Goal: Task Accomplishment & Management: Use online tool/utility

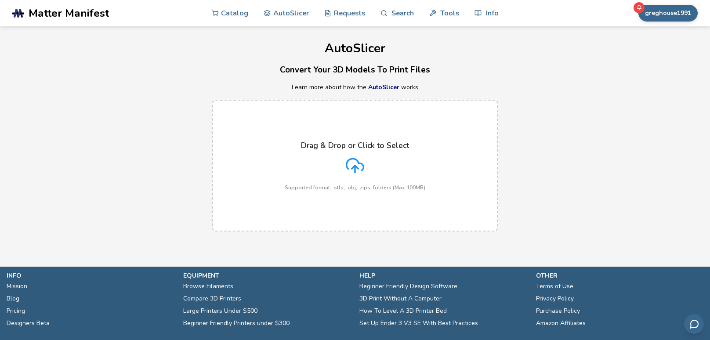
click at [149, 104] on div "Drag & Drop or Click to Select Supported format: .stls, .obj, .zips, folders (M…" at bounding box center [355, 165] width 710 height 149
click at [264, 145] on label "Drag & Drop or Click to Select Supported format: .stls, .obj, .zips, folders (M…" at bounding box center [355, 166] width 286 height 132
click at [0, 0] on input "Drag & Drop or Click to Select Supported format: .stls, .obj, .zips, folders (M…" at bounding box center [0, 0] width 0 height 0
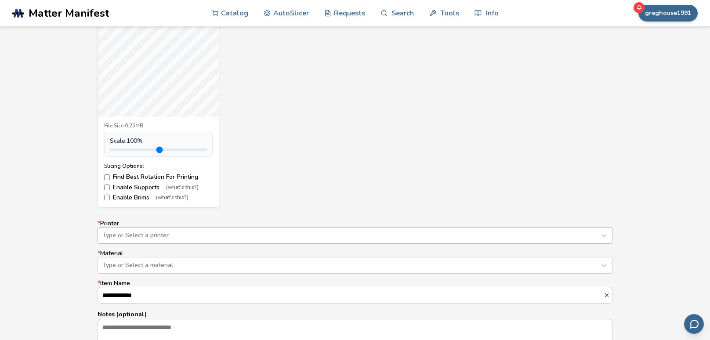
scroll to position [425, 0]
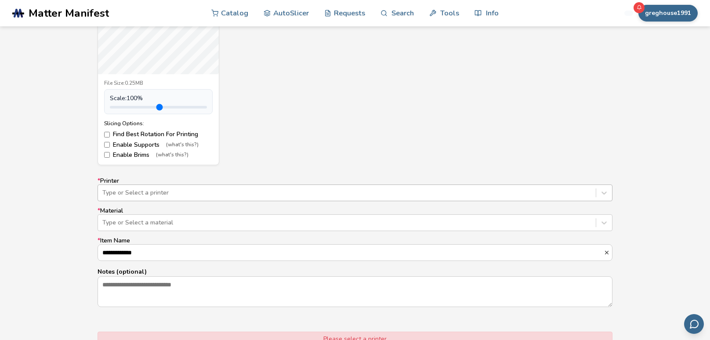
click at [171, 201] on div "Type or Select a printer" at bounding box center [355, 193] width 515 height 17
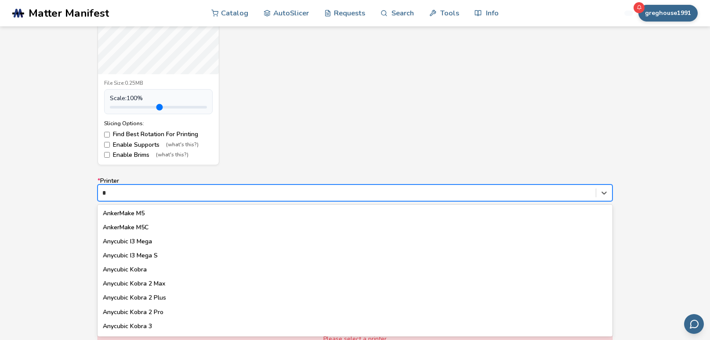
type input "**"
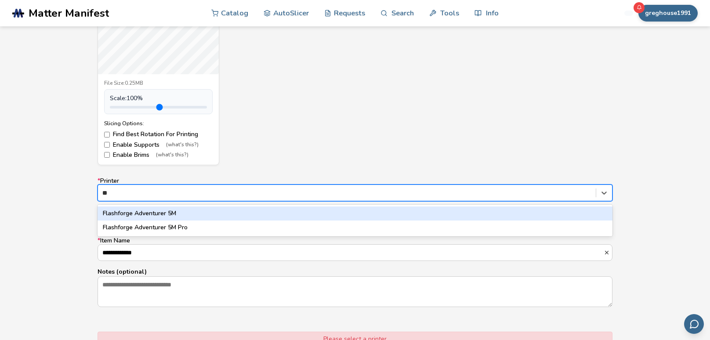
click at [122, 211] on div "Flashforge Adventurer 5M" at bounding box center [355, 213] width 515 height 14
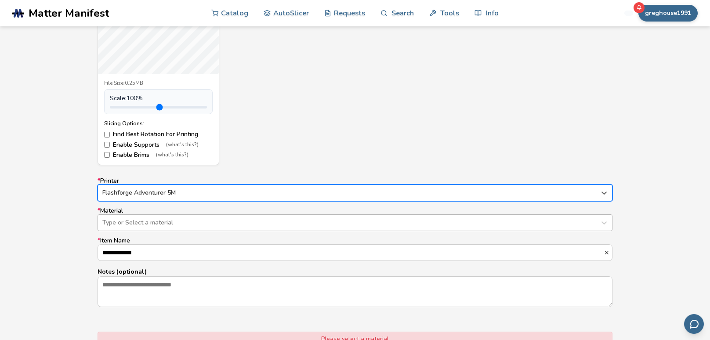
click at [131, 229] on div "Type or Select a material" at bounding box center [355, 222] width 515 height 17
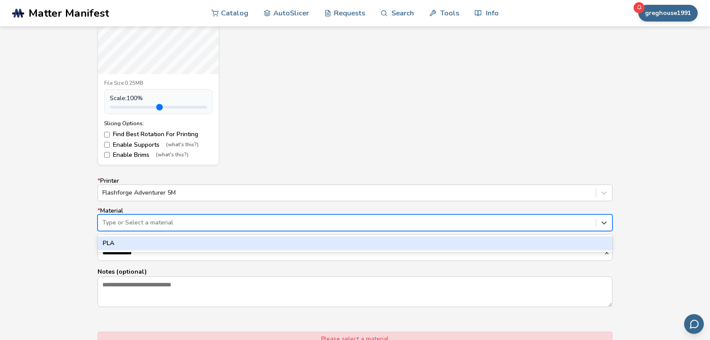
click at [128, 247] on div "PLA" at bounding box center [355, 243] width 515 height 14
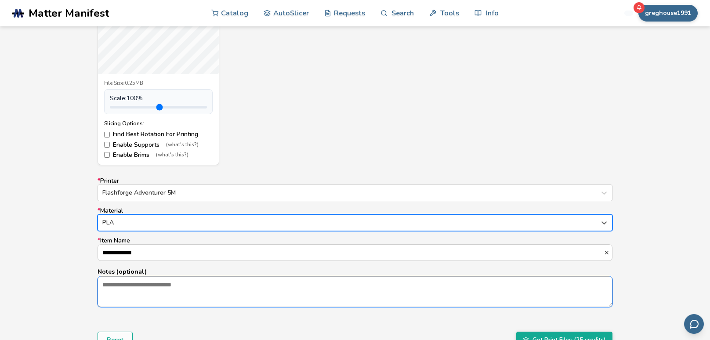
click at [145, 295] on textarea "Notes (optional)" at bounding box center [355, 292] width 514 height 30
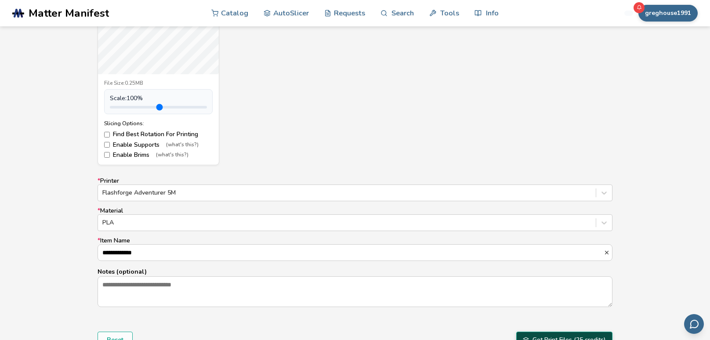
click at [566, 339] on button "Get Print Files (25 credits)" at bounding box center [564, 340] width 96 height 17
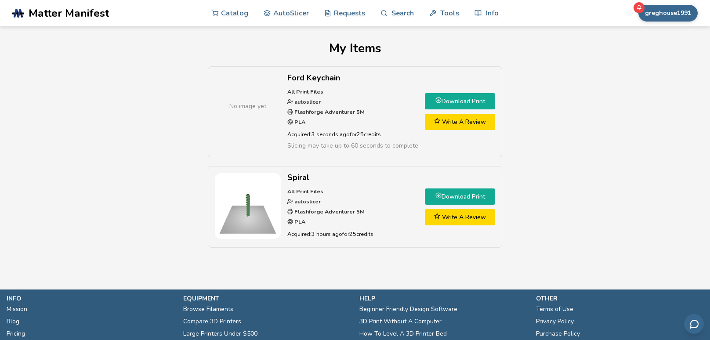
click at [470, 101] on link "Download Print" at bounding box center [460, 101] width 70 height 16
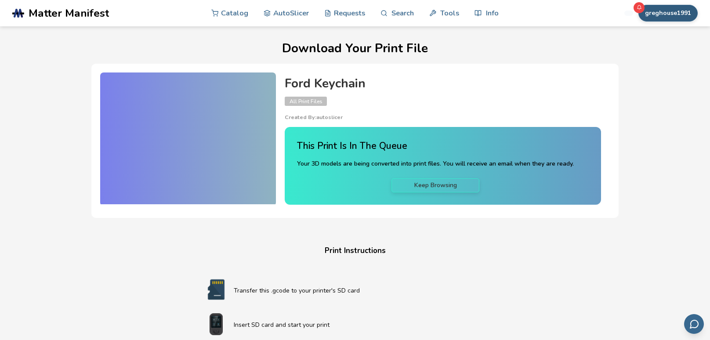
click at [672, 12] on button "greghouse1991" at bounding box center [667, 13] width 59 height 17
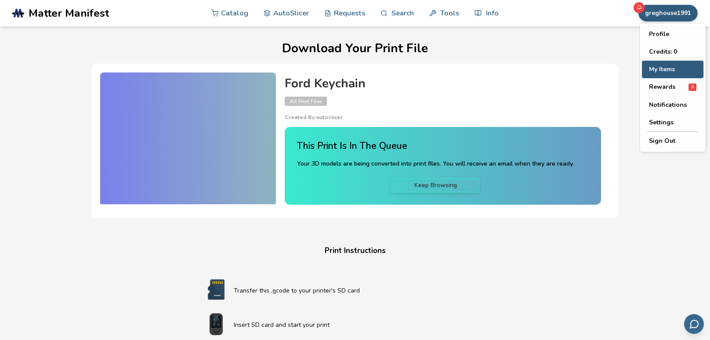
click at [670, 69] on button "My Items" at bounding box center [673, 70] width 62 height 18
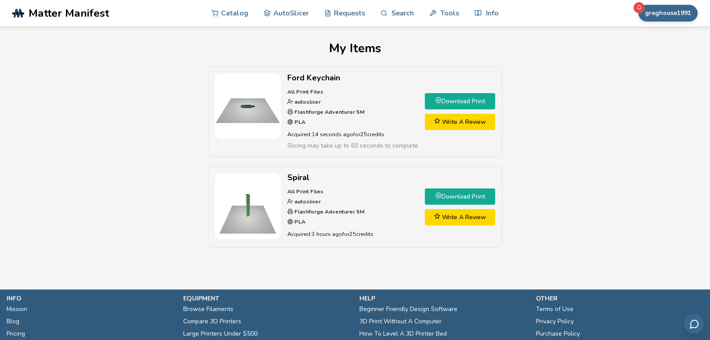
click at [465, 97] on link "Download Print" at bounding box center [460, 101] width 70 height 16
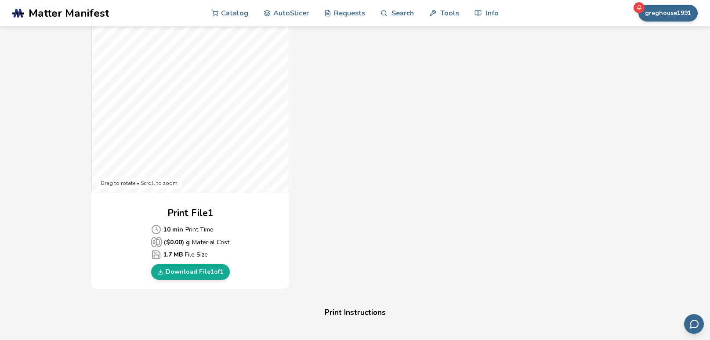
scroll to position [243, 0]
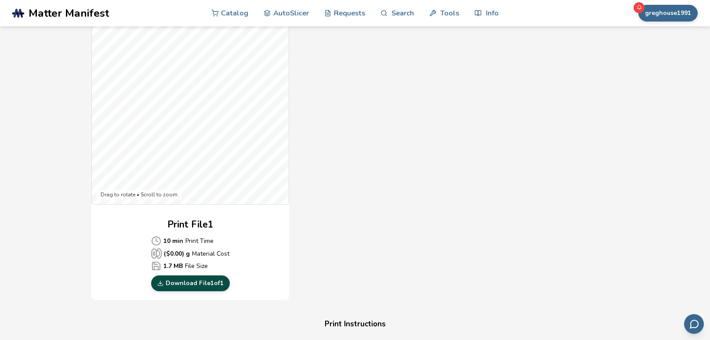
click at [189, 284] on link "Download File 1 of 1" at bounding box center [190, 283] width 79 height 16
click at [366, 269] on div "Gcode Preview Drag to rotate • Scroll to zoom Print File 1 10 min Print Time ($…" at bounding box center [354, 141] width 527 height 320
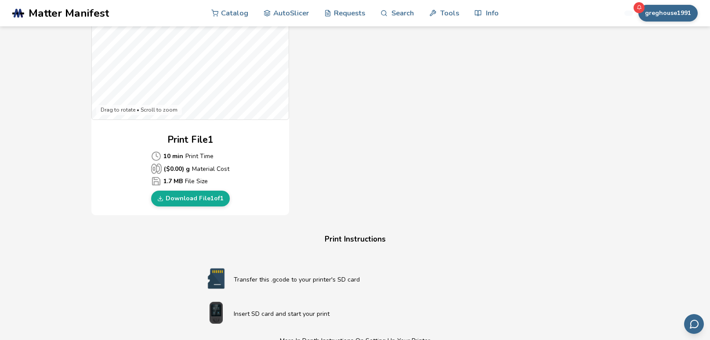
scroll to position [330, 0]
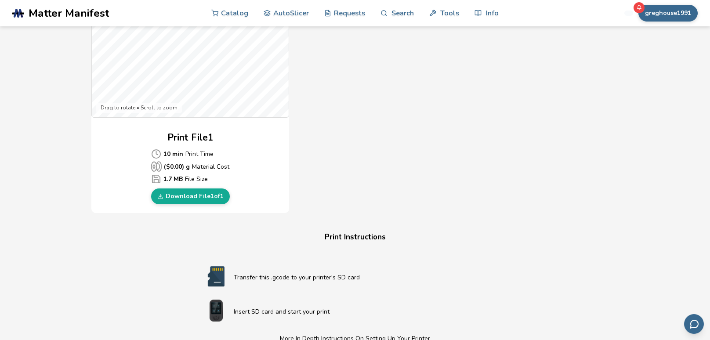
click at [36, 244] on div "Download Your Print File Ford Keychain All Print Files Created By: autoslicer 1…" at bounding box center [354, 128] width 681 height 833
